Goal: Task Accomplishment & Management: Use online tool/utility

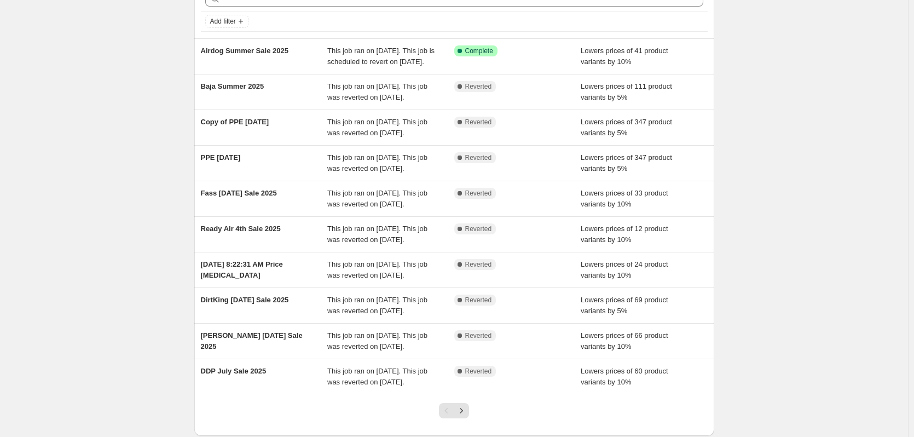
scroll to position [149, 0]
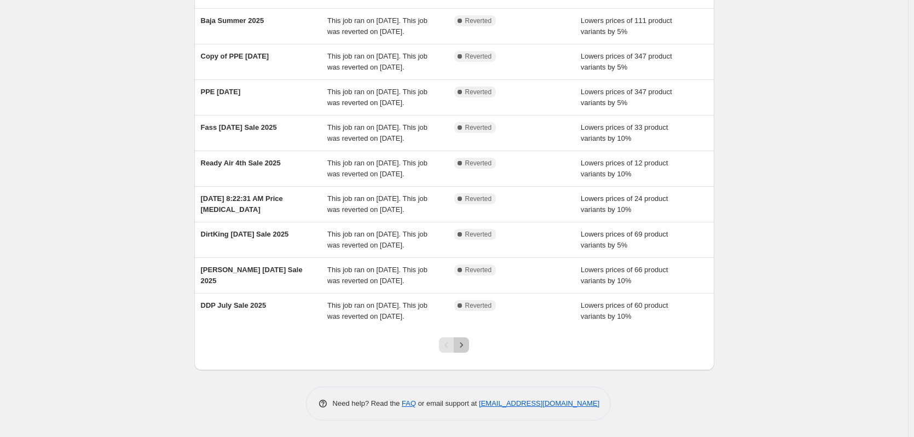
click at [460, 346] on icon "Next" at bounding box center [461, 344] width 11 height 11
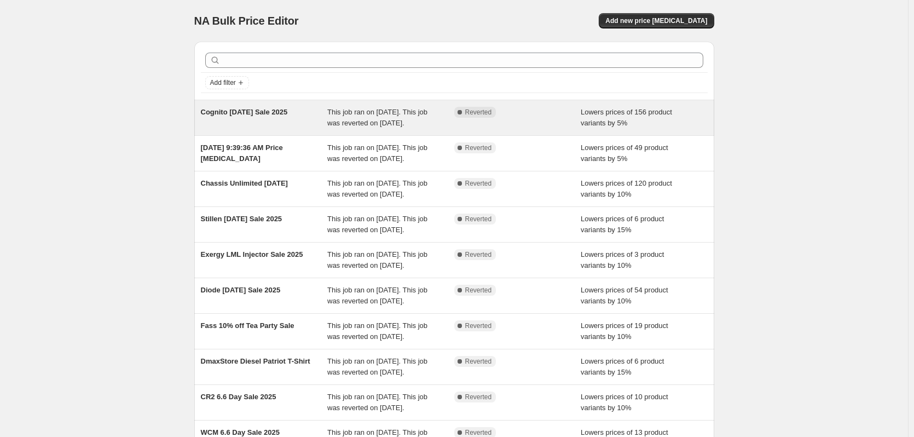
click at [252, 114] on span "Cognito [DATE] Sale 2025" at bounding box center [244, 112] width 87 height 8
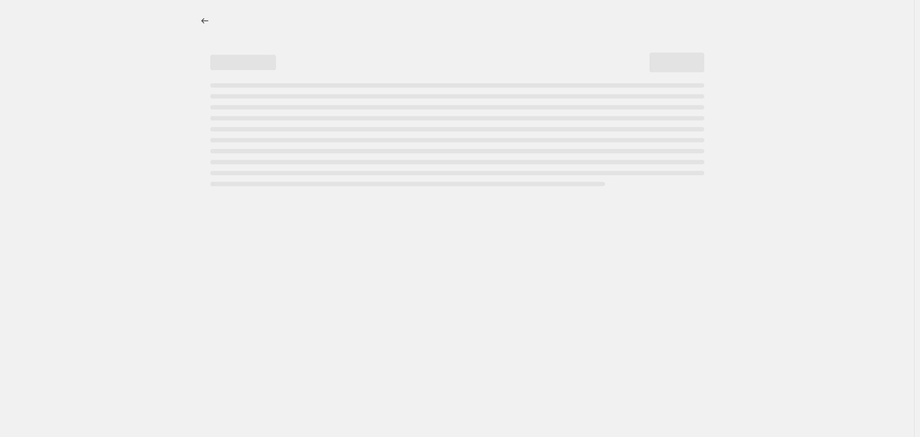
select select "percentage"
select select "vendor"
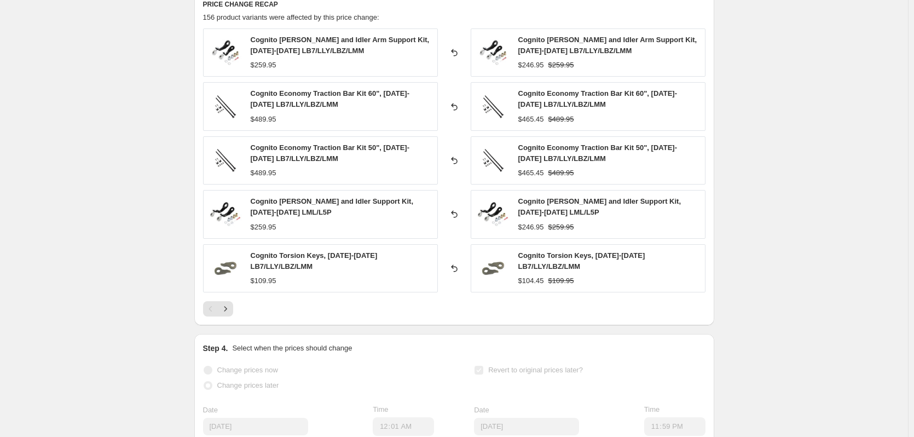
scroll to position [873, 0]
click at [228, 307] on icon "Next" at bounding box center [225, 309] width 11 height 11
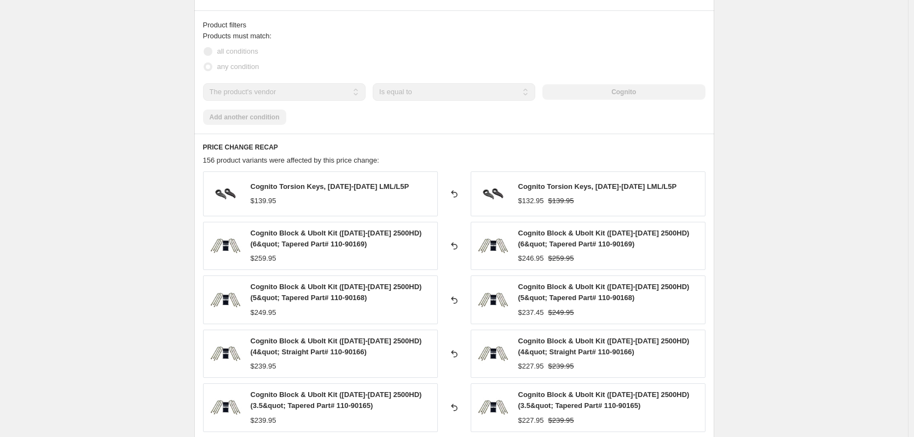
scroll to position [982, 0]
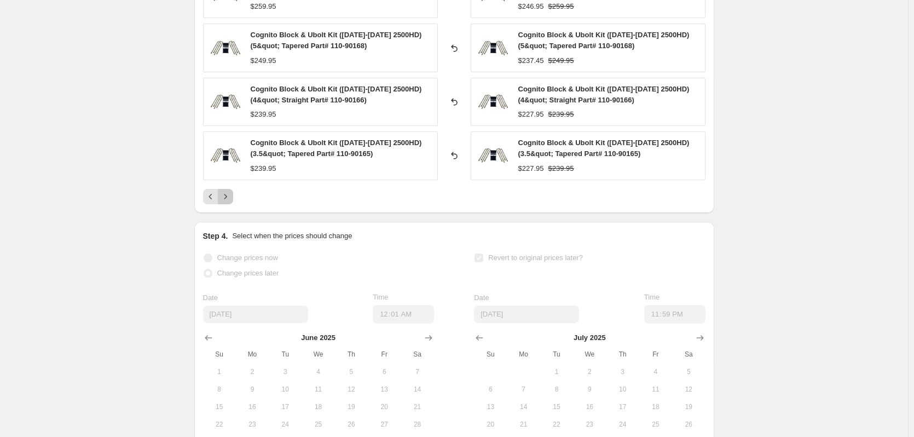
click at [230, 196] on icon "Next" at bounding box center [225, 196] width 11 height 11
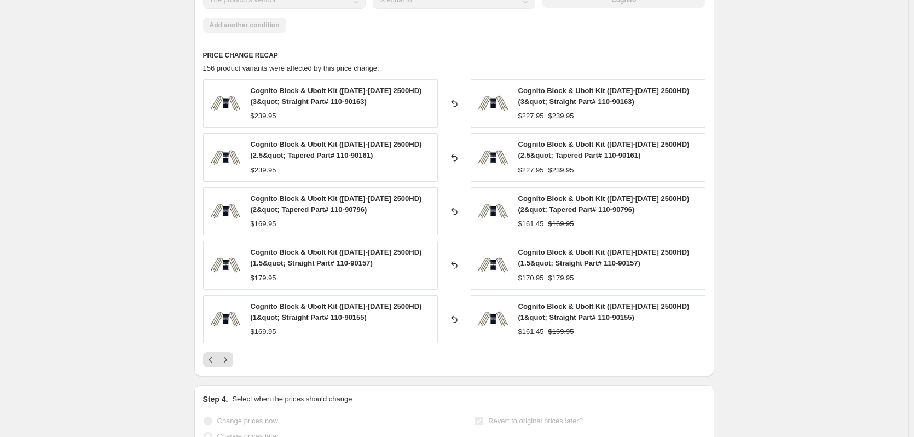
scroll to position [818, 0]
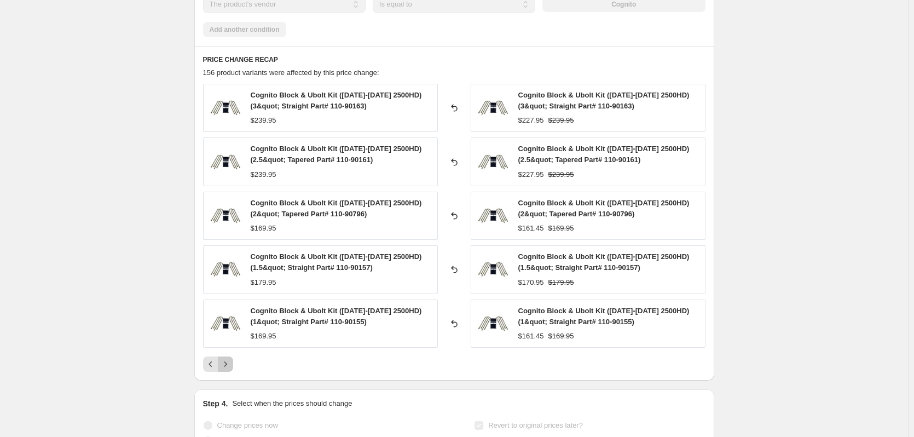
click at [231, 363] on icon "Next" at bounding box center [225, 364] width 11 height 11
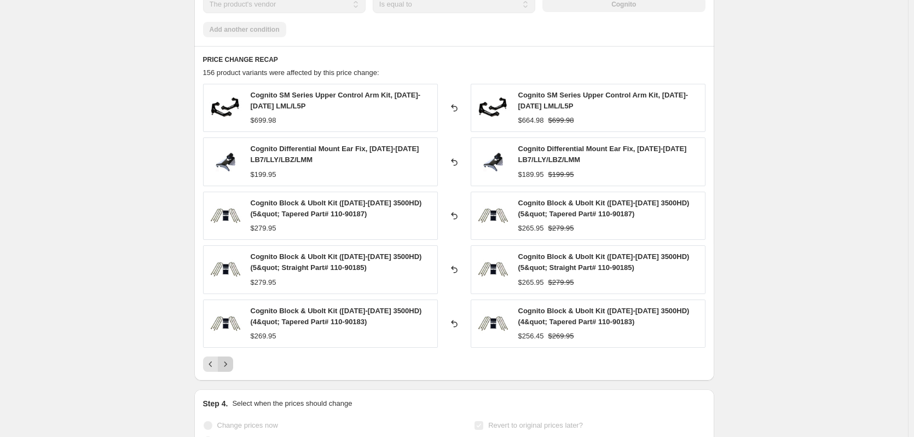
click at [231, 358] on button "Next" at bounding box center [225, 363] width 15 height 15
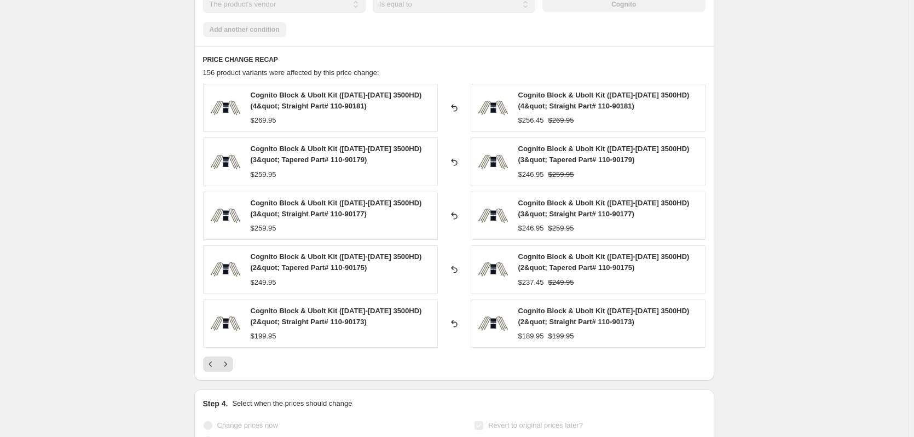
click at [231, 357] on button "Next" at bounding box center [225, 363] width 15 height 15
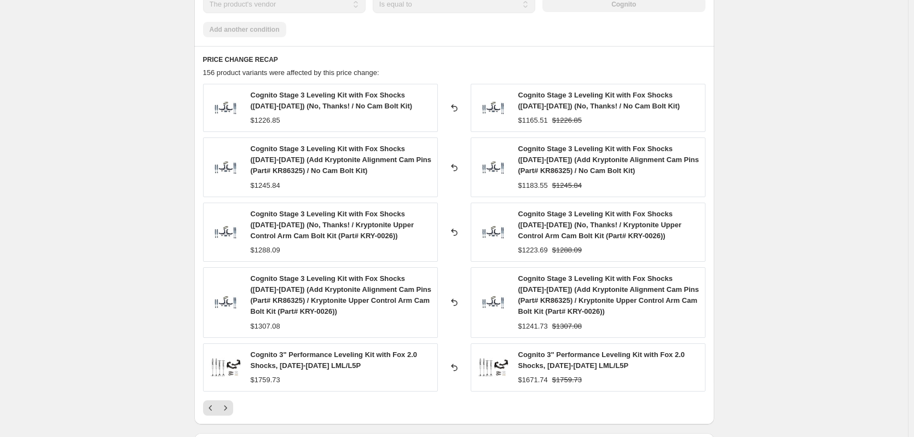
click at [231, 357] on img at bounding box center [225, 367] width 33 height 33
click at [230, 404] on icon "Next" at bounding box center [225, 407] width 11 height 11
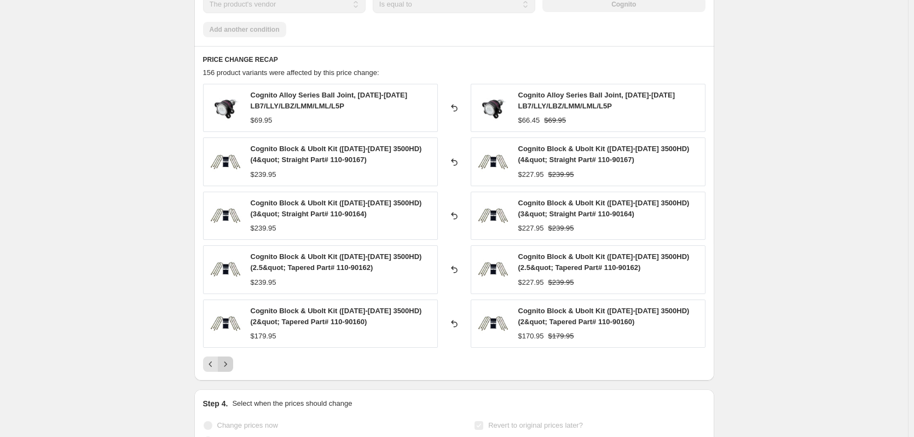
click at [226, 365] on icon "Next" at bounding box center [225, 364] width 11 height 11
click at [227, 367] on icon "Next" at bounding box center [225, 364] width 11 height 11
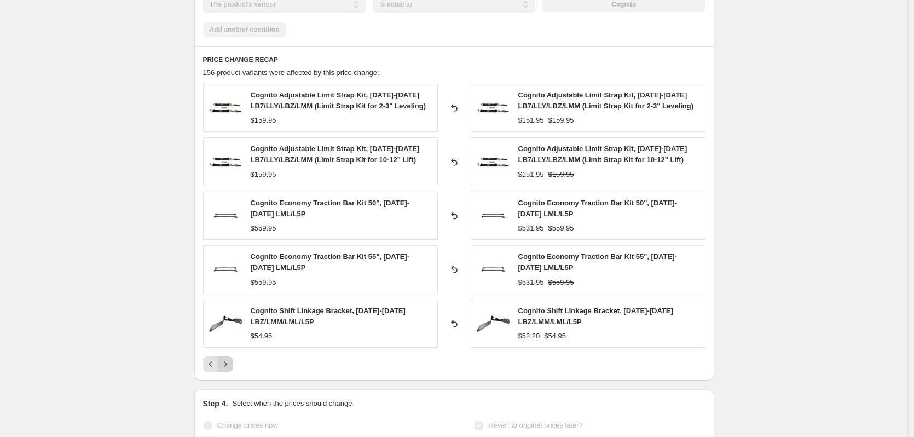
click at [227, 367] on icon "Next" at bounding box center [225, 364] width 11 height 11
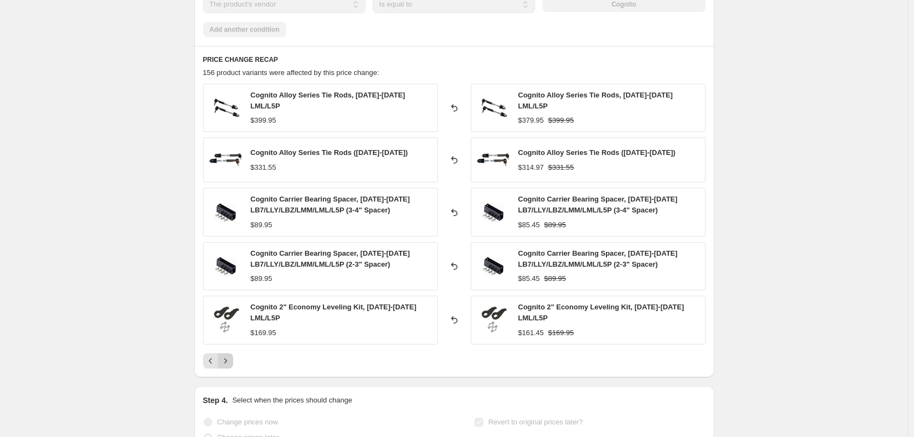
click at [227, 367] on div "PRICE CHANGE RECAP 156 product variants were affected by this price change: Cog…" at bounding box center [454, 211] width 520 height 331
click at [229, 359] on icon "Next" at bounding box center [225, 360] width 11 height 11
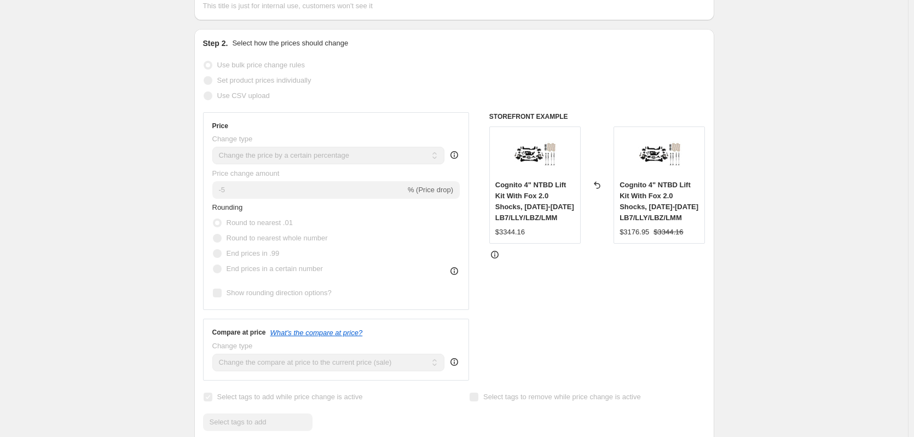
scroll to position [0, 0]
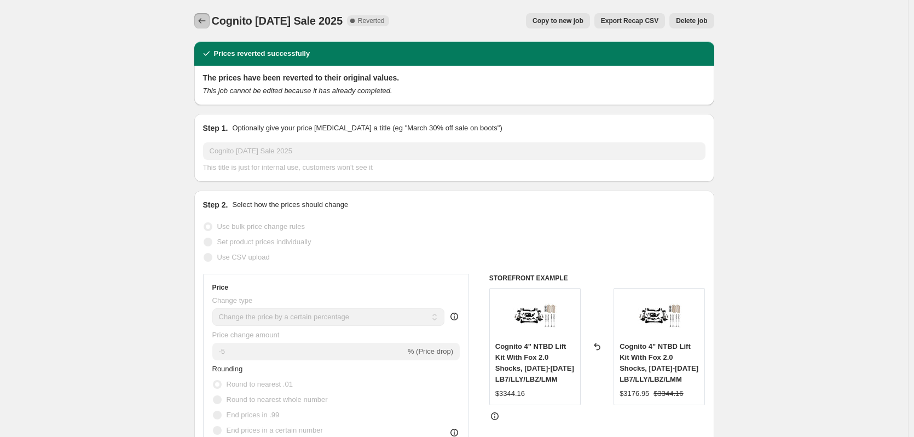
click at [207, 22] on icon "Price change jobs" at bounding box center [201, 20] width 11 height 11
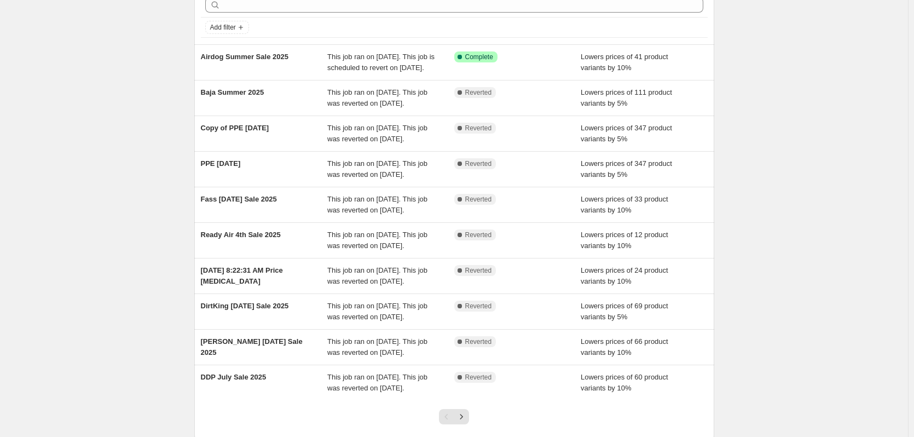
scroll to position [149, 0]
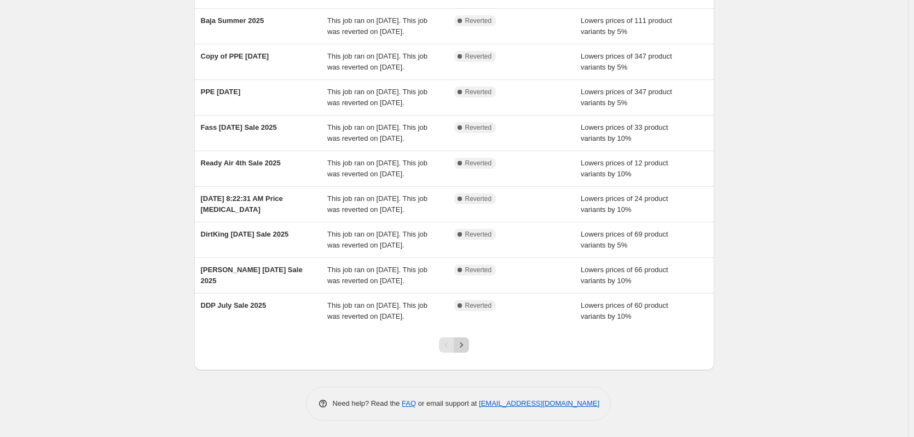
click at [465, 344] on icon "Next" at bounding box center [461, 344] width 11 height 11
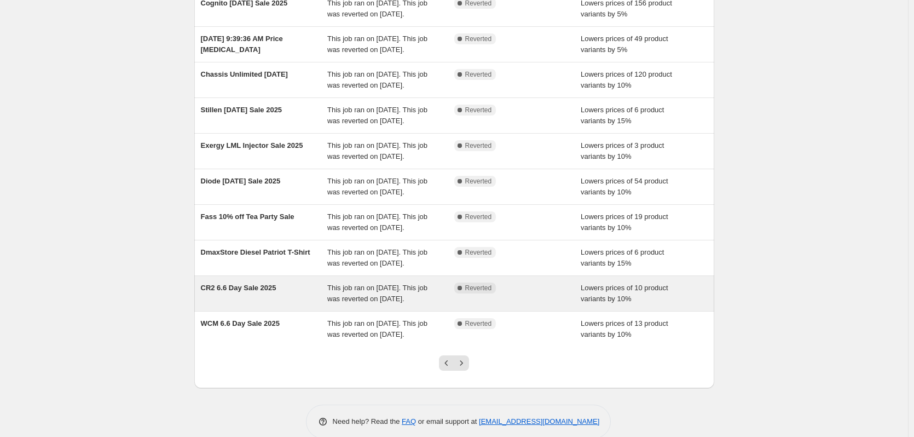
scroll to position [109, 0]
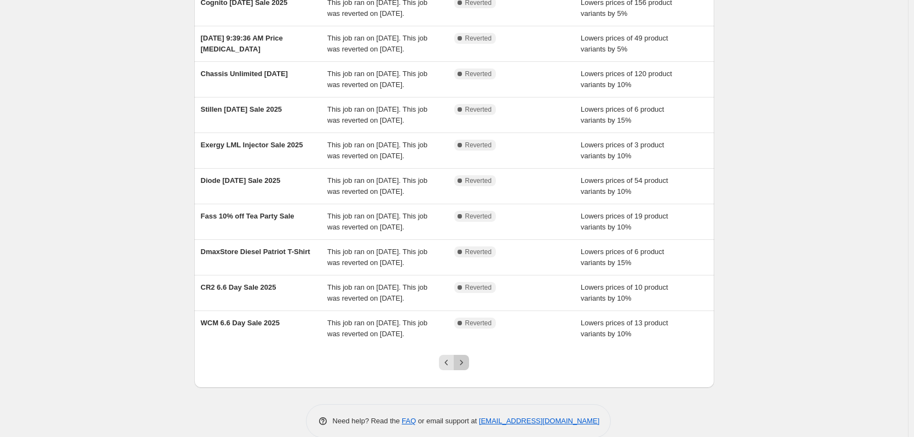
click at [465, 368] on icon "Next" at bounding box center [461, 362] width 11 height 11
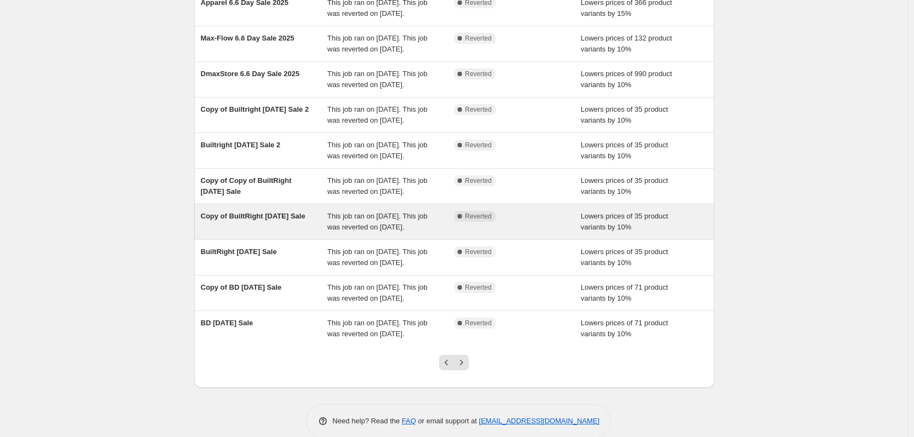
scroll to position [0, 0]
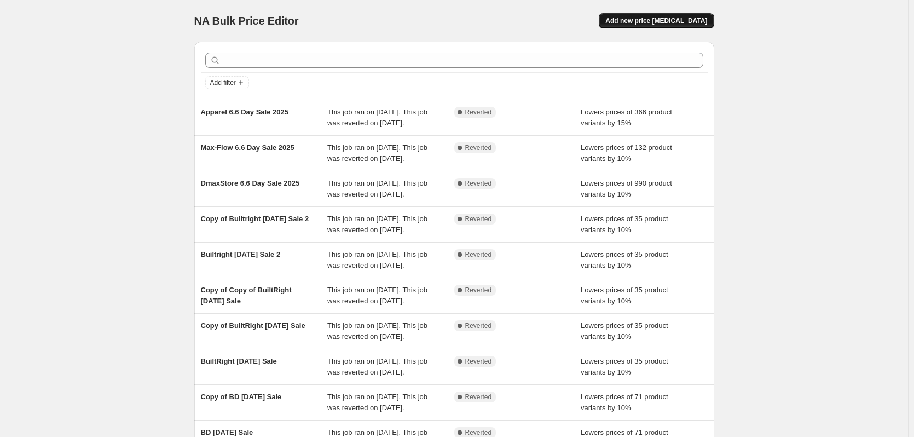
click at [660, 19] on span "Add new price [MEDICAL_DATA]" at bounding box center [656, 20] width 102 height 9
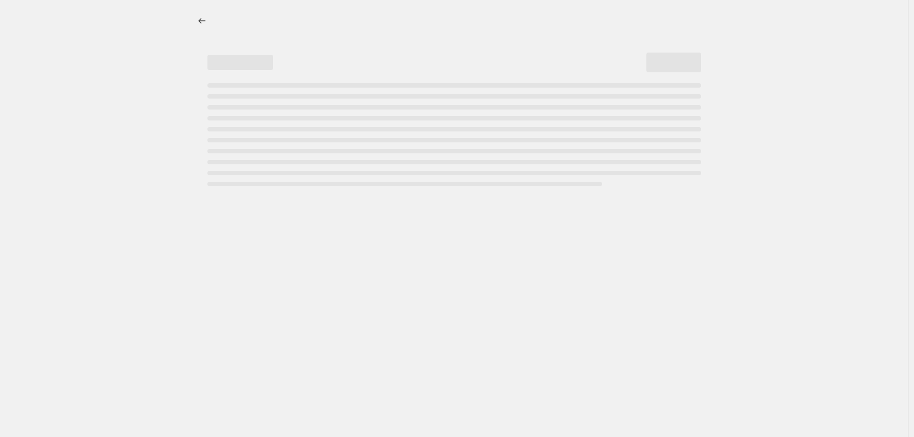
select select "percentage"
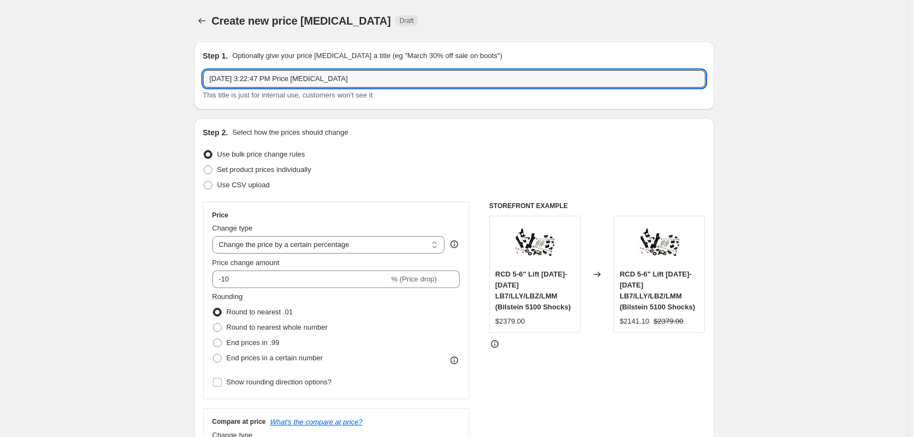
drag, startPoint x: 375, startPoint y: 79, endPoint x: 185, endPoint y: 86, distance: 190.6
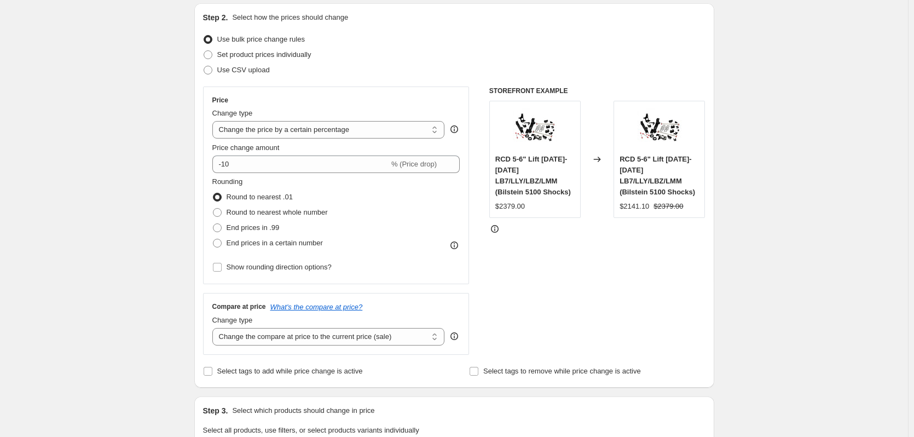
scroll to position [164, 0]
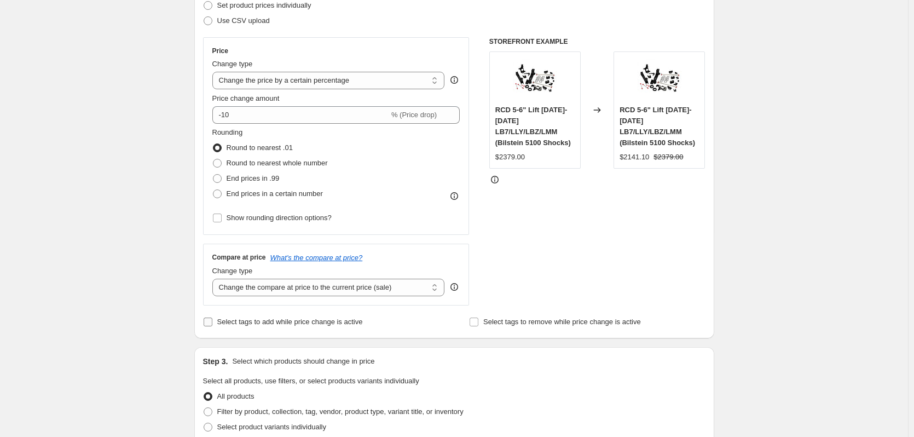
type input "Cognito [DATE] Sale 2025"
click at [247, 322] on span "Select tags to add while price change is active" at bounding box center [290, 321] width 146 height 8
click at [212, 322] on input "Select tags to add while price change is active" at bounding box center [208, 321] width 9 height 9
checkbox input "true"
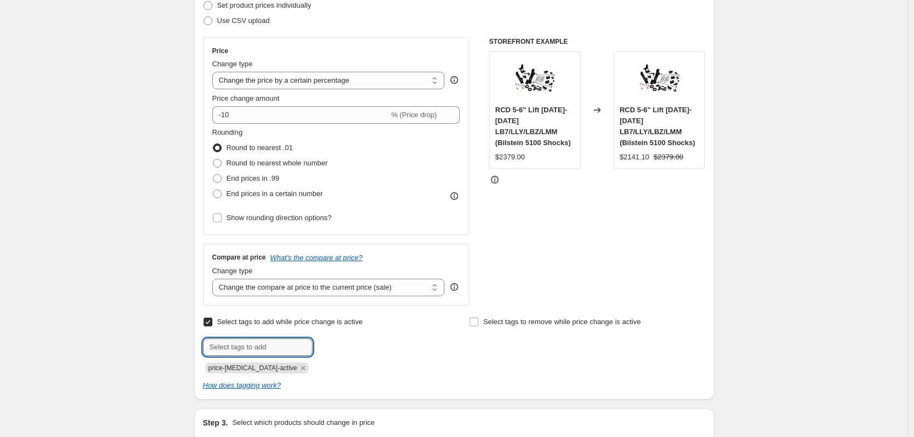
click at [273, 342] on input "text" at bounding box center [257, 347] width 109 height 18
type input "clearanc"
type input "CLEARANCE & SALE"
click at [334, 346] on b "Add" at bounding box center [328, 346] width 13 height 8
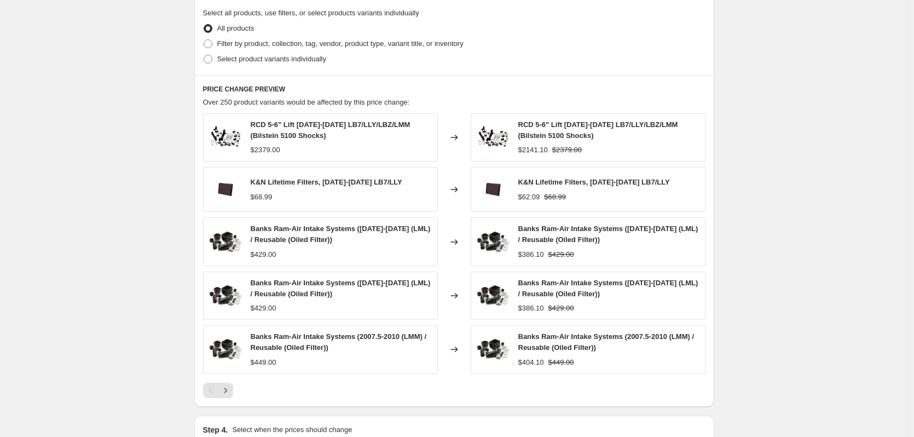
scroll to position [493, 0]
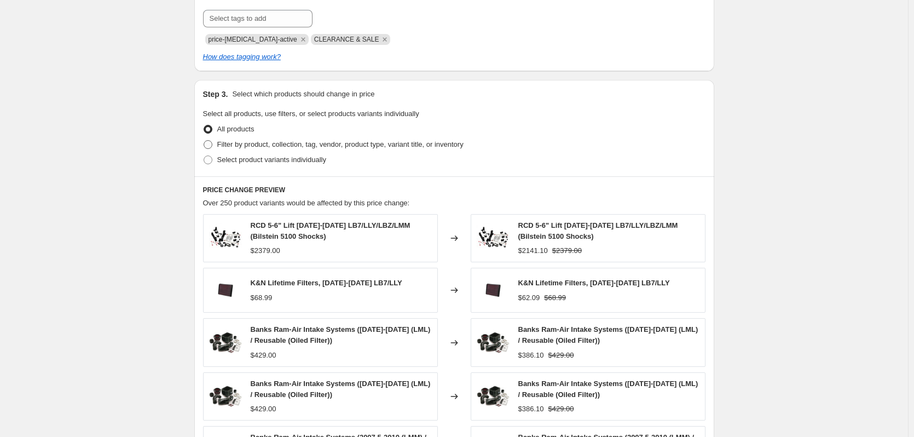
click at [255, 143] on span "Filter by product, collection, tag, vendor, product type, variant title, or inv…" at bounding box center [340, 144] width 246 height 8
click at [204, 141] on input "Filter by product, collection, tag, vendor, product type, variant title, or inv…" at bounding box center [204, 140] width 1 height 1
radio input "true"
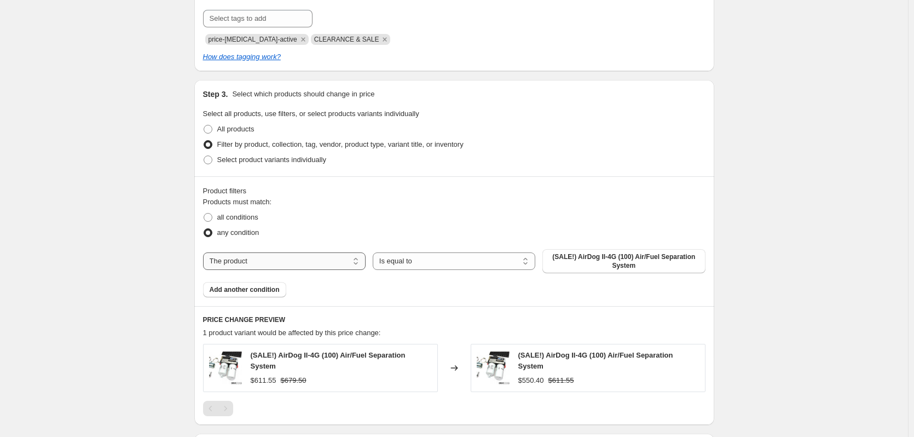
click at [237, 259] on select "The product The product's collection The product's tag The product's vendor The…" at bounding box center [284, 261] width 163 height 18
select select "vendor"
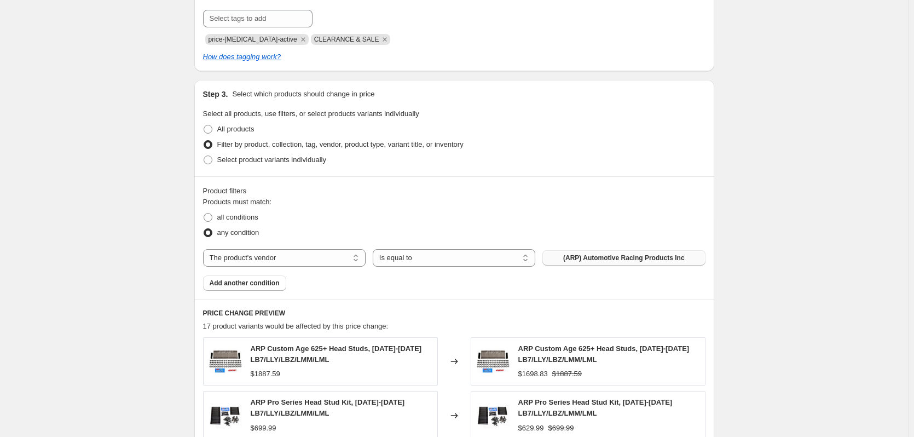
click at [585, 253] on button "(ARP) Automotive Racing Products Inc" at bounding box center [623, 257] width 163 height 15
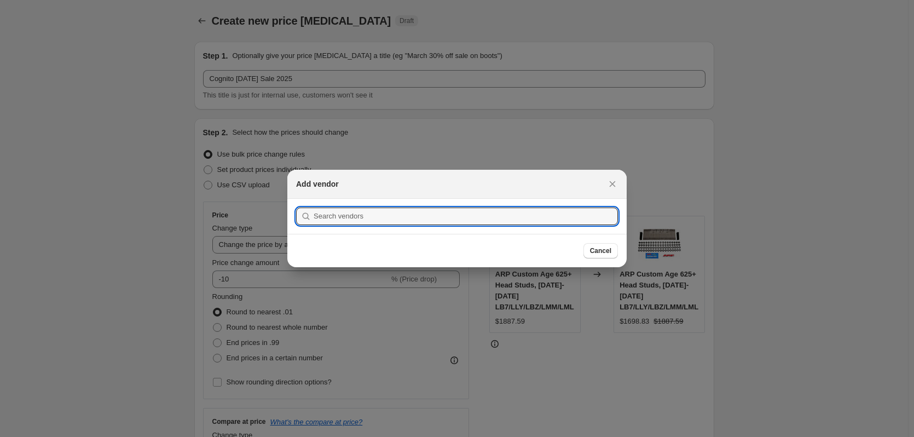
scroll to position [0, 0]
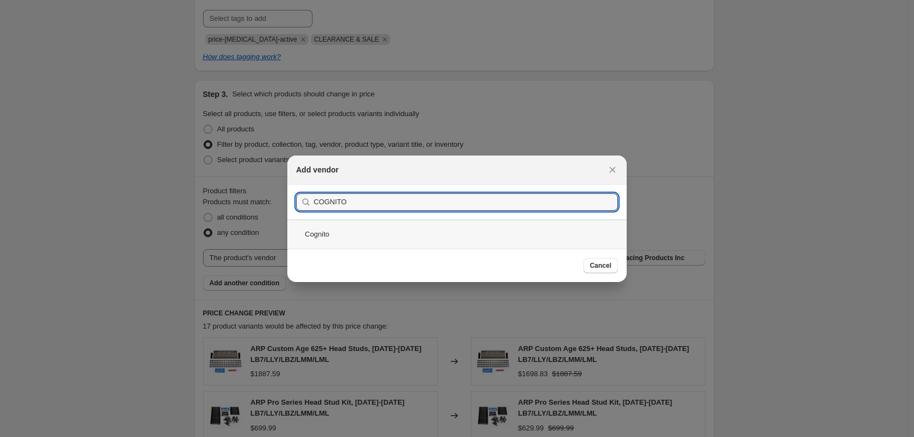
type input "COGNITO"
click at [319, 230] on div "Cognito" at bounding box center [456, 233] width 339 height 29
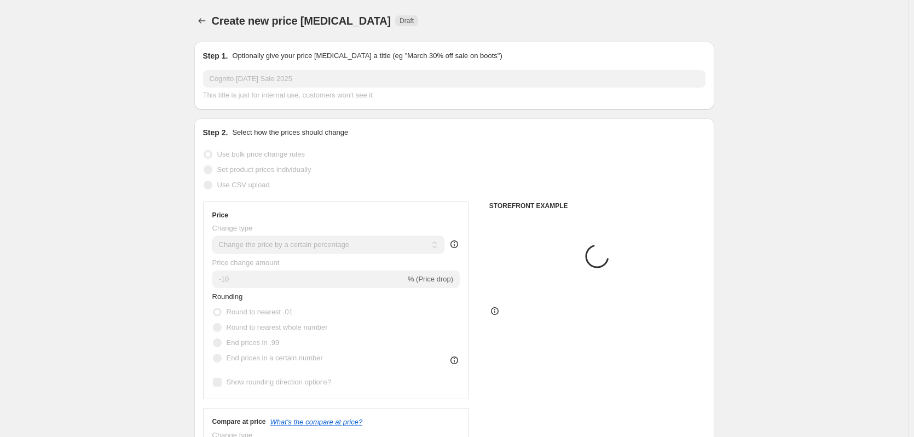
scroll to position [493, 0]
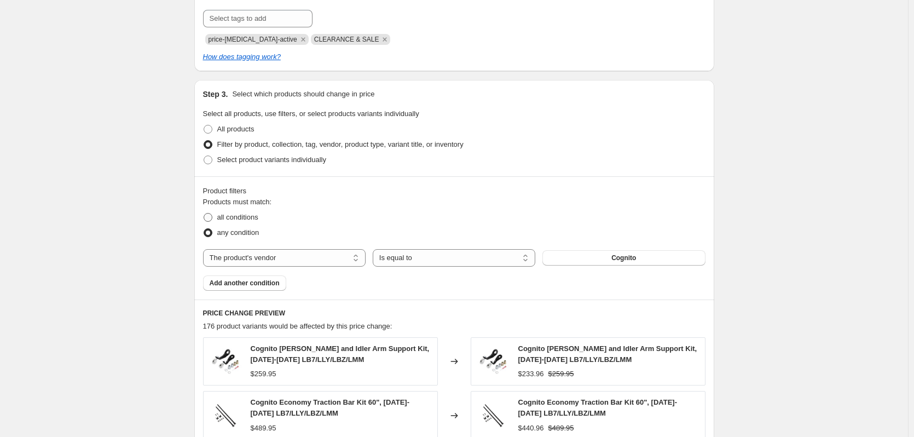
click at [246, 217] on span "all conditions" at bounding box center [237, 217] width 41 height 8
click at [204, 213] on input "all conditions" at bounding box center [204, 213] width 1 height 1
radio input "true"
click at [243, 280] on span "Add another condition" at bounding box center [245, 283] width 70 height 9
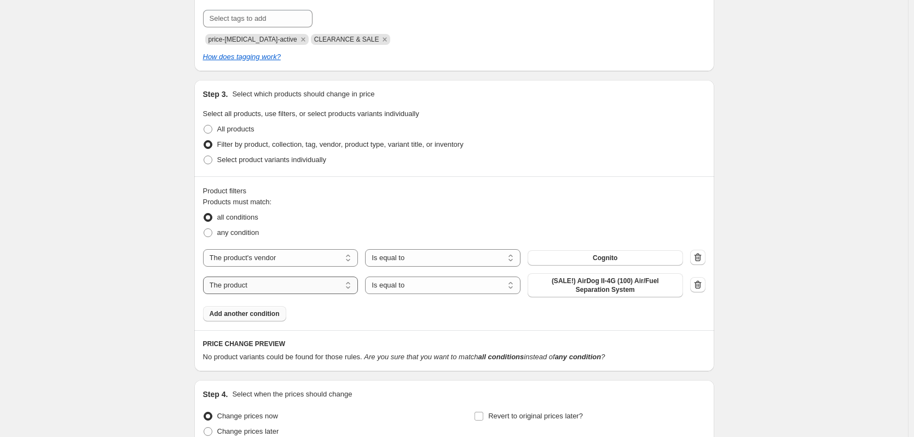
click at [248, 286] on select "The product The product's collection The product's tag The product's vendor The…" at bounding box center [280, 285] width 155 height 18
click at [205, 276] on select "The product The product's collection The product's tag The product's vendor The…" at bounding box center [280, 285] width 155 height 18
click at [416, 286] on select "Is equal to Is not equal to" at bounding box center [442, 285] width 155 height 18
select select "not_equal"
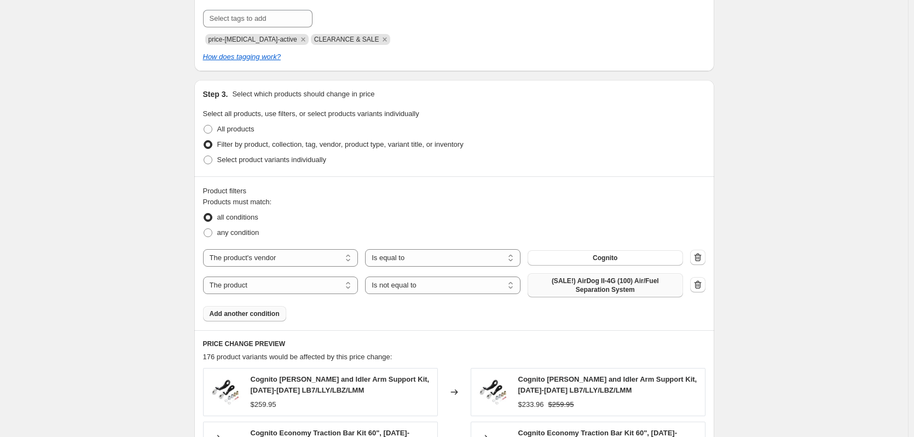
click at [571, 284] on span "(SALE!) AirDog II-4G (100) Air/Fuel Separation System" at bounding box center [605, 285] width 142 height 18
click at [246, 315] on span "Add another condition" at bounding box center [245, 313] width 70 height 9
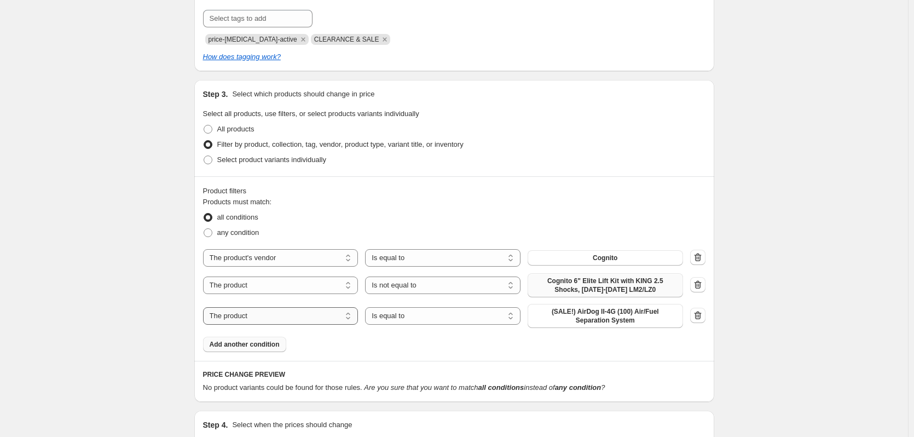
click at [323, 317] on select "The product The product's collection The product's tag The product's vendor The…" at bounding box center [280, 316] width 155 height 18
click at [420, 321] on select "Is equal to Is not equal to" at bounding box center [442, 316] width 155 height 18
select select "not_equal"
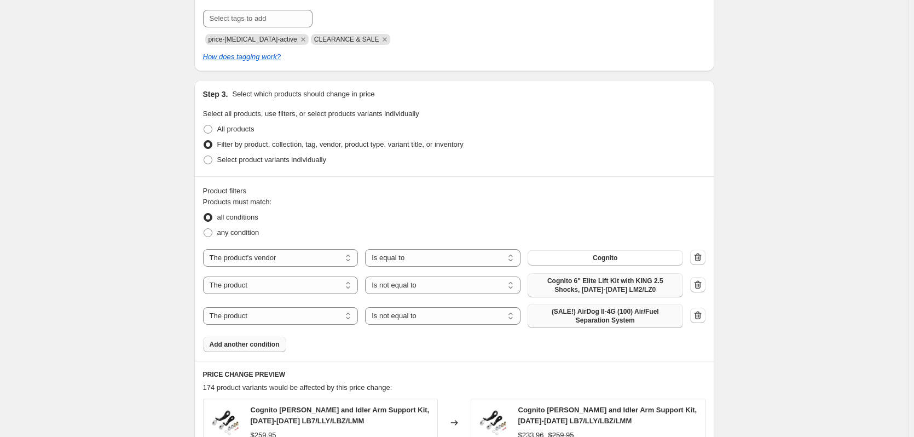
click at [564, 312] on span "(SALE!) AirDog II-4G (100) Air/Fuel Separation System" at bounding box center [605, 316] width 142 height 18
click at [273, 340] on span "Add another condition" at bounding box center [245, 344] width 70 height 9
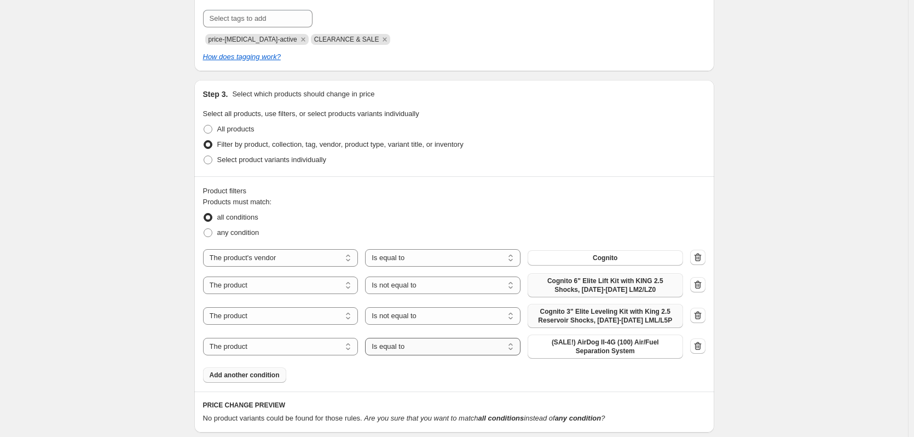
click at [392, 343] on select "Is equal to Is not equal to" at bounding box center [442, 347] width 155 height 18
select select "not_equal"
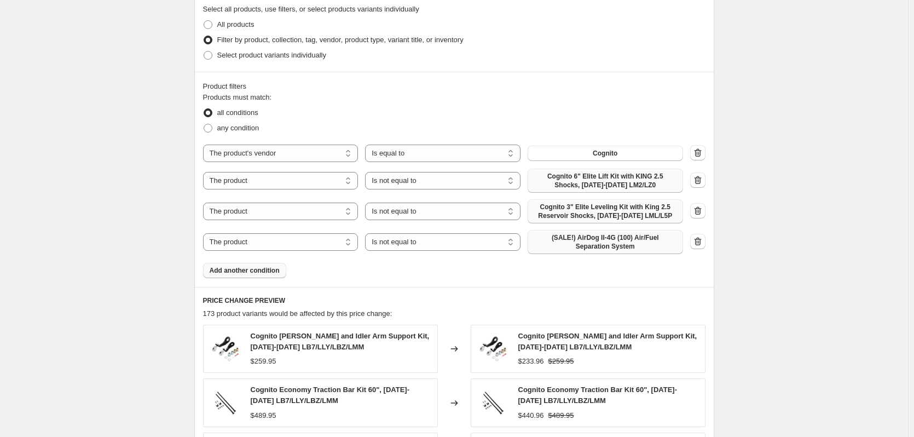
scroll to position [602, 0]
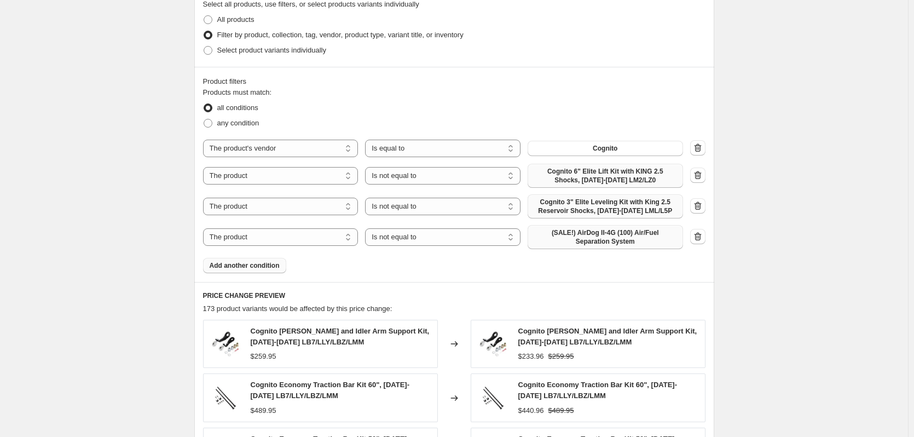
click at [576, 238] on span "(SALE!) AirDog II-4G (100) Air/Fuel Separation System" at bounding box center [605, 237] width 142 height 18
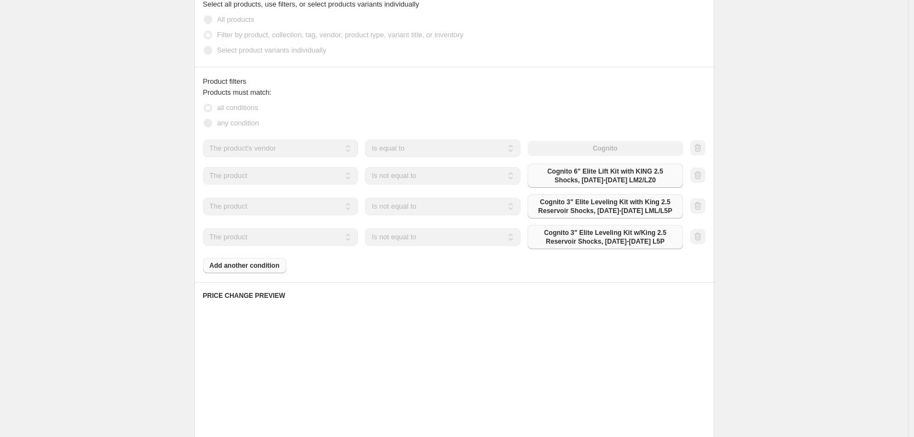
click at [792, 244] on div "Create new price [MEDICAL_DATA]. This page is ready Create new price [MEDICAL_D…" at bounding box center [454, 83] width 908 height 1371
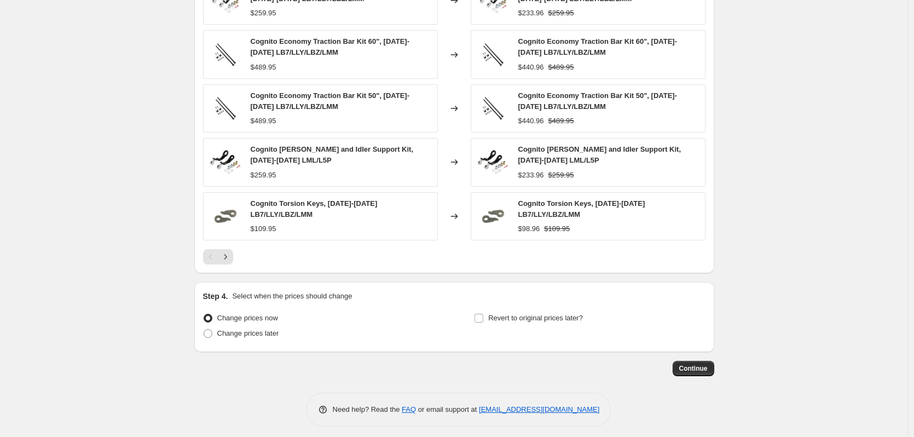
scroll to position [949, 0]
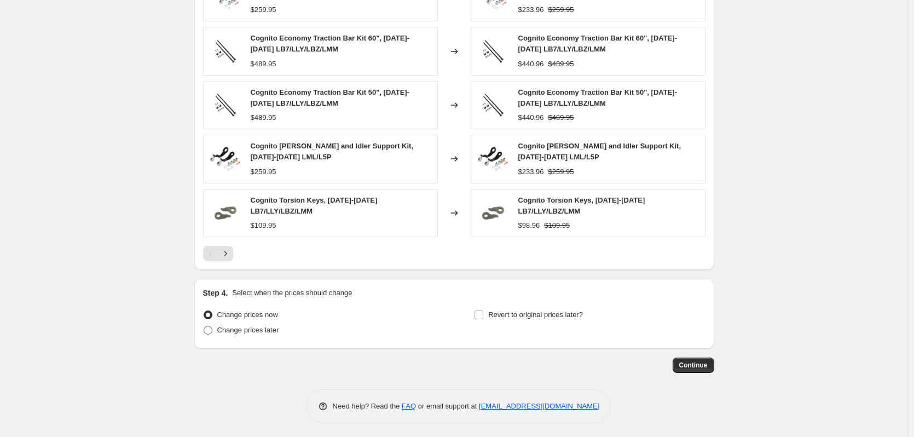
click at [255, 326] on span "Change prices later" at bounding box center [248, 330] width 62 height 8
click at [204, 326] on input "Change prices later" at bounding box center [204, 326] width 1 height 1
radio input "true"
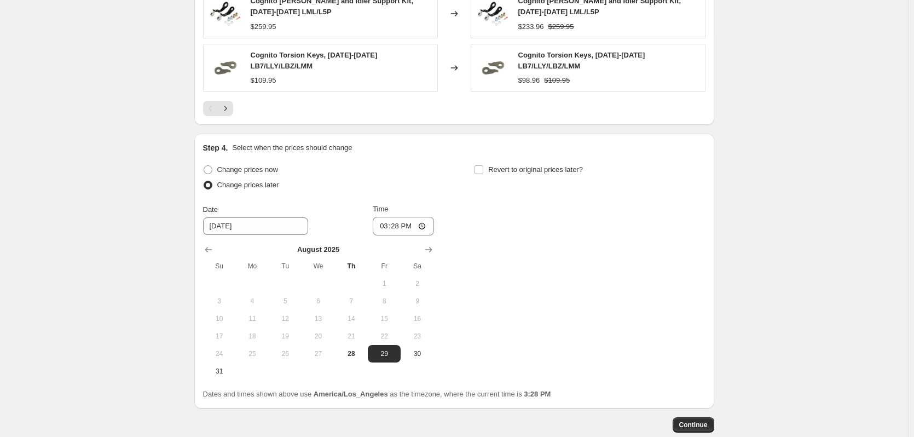
scroll to position [1113, 0]
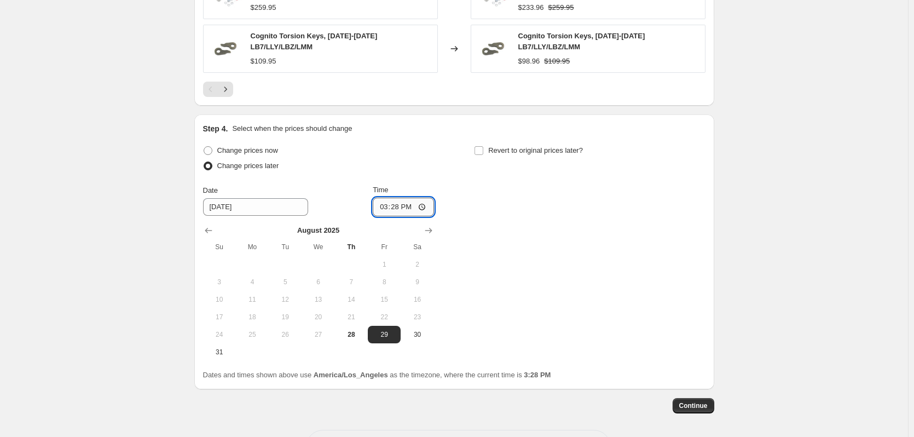
click at [389, 204] on input "15:28" at bounding box center [403, 207] width 61 height 19
click at [394, 204] on input "12:28" at bounding box center [403, 207] width 61 height 19
click at [411, 205] on input "12:01" at bounding box center [403, 207] width 61 height 19
type input "00:01"
click at [504, 206] on div "Change prices now Change prices later Date [DATE] Time 00:[DATE] Mo Tu We Th Fr…" at bounding box center [454, 252] width 502 height 218
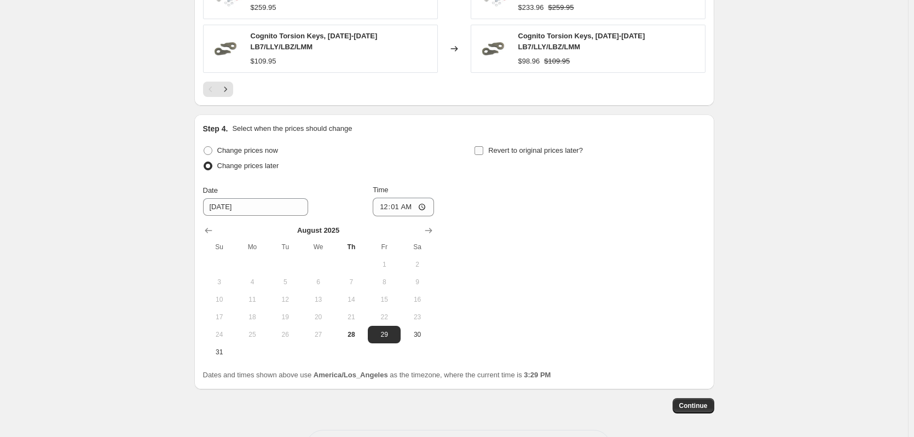
click at [483, 147] on input "Revert to original prices later?" at bounding box center [479, 150] width 9 height 9
checkbox input "true"
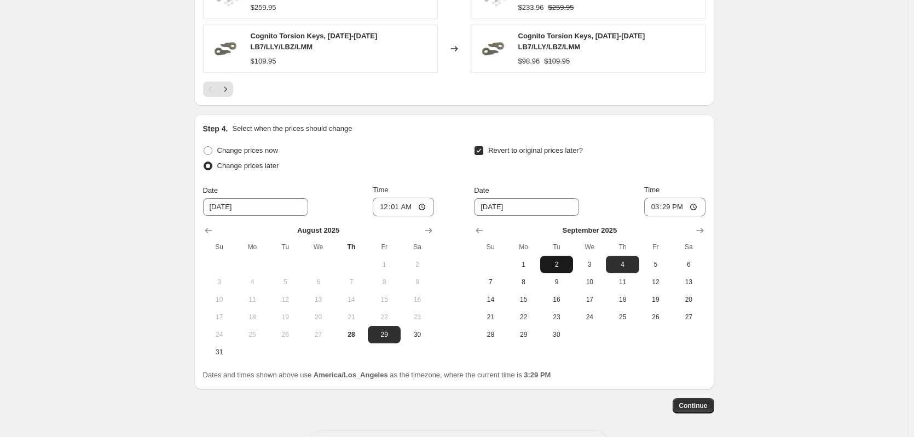
click at [564, 260] on span "2" at bounding box center [557, 264] width 24 height 9
type input "[DATE]"
click at [654, 202] on input "15:29" at bounding box center [674, 207] width 61 height 19
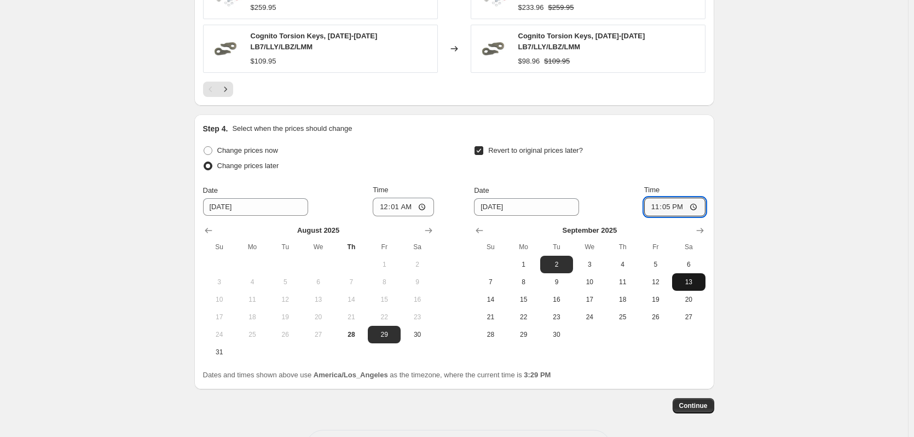
type input "23:59"
click at [693, 401] on span "Continue" at bounding box center [693, 405] width 28 height 9
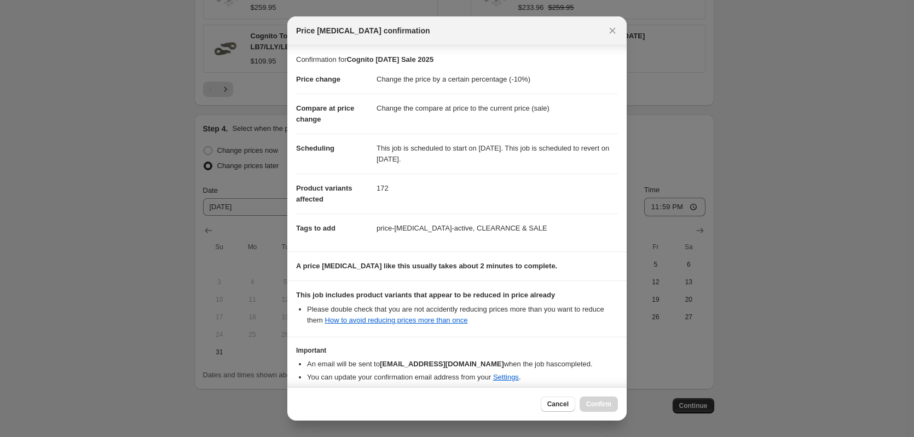
scroll to position [51, 0]
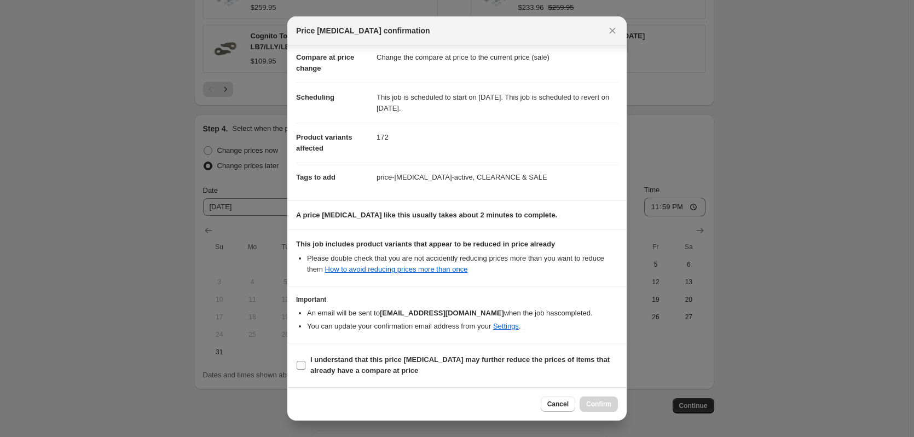
click at [385, 364] on span "I understand that this price [MEDICAL_DATA] may further reduce the prices of it…" at bounding box center [464, 365] width 308 height 22
click at [305, 364] on input "I understand that this price [MEDICAL_DATA] may further reduce the prices of it…" at bounding box center [301, 365] width 9 height 9
checkbox input "true"
click at [593, 400] on button "Confirm" at bounding box center [599, 403] width 38 height 15
